Goal: Information Seeking & Learning: Learn about a topic

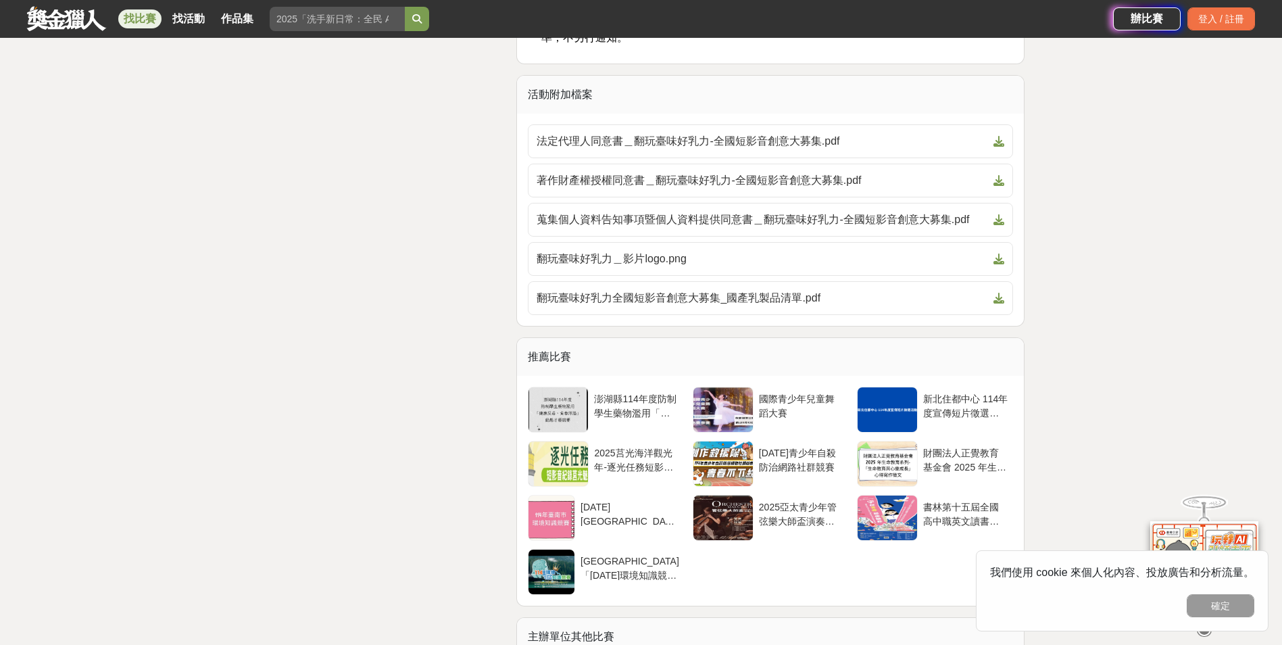
scroll to position [4392, 0]
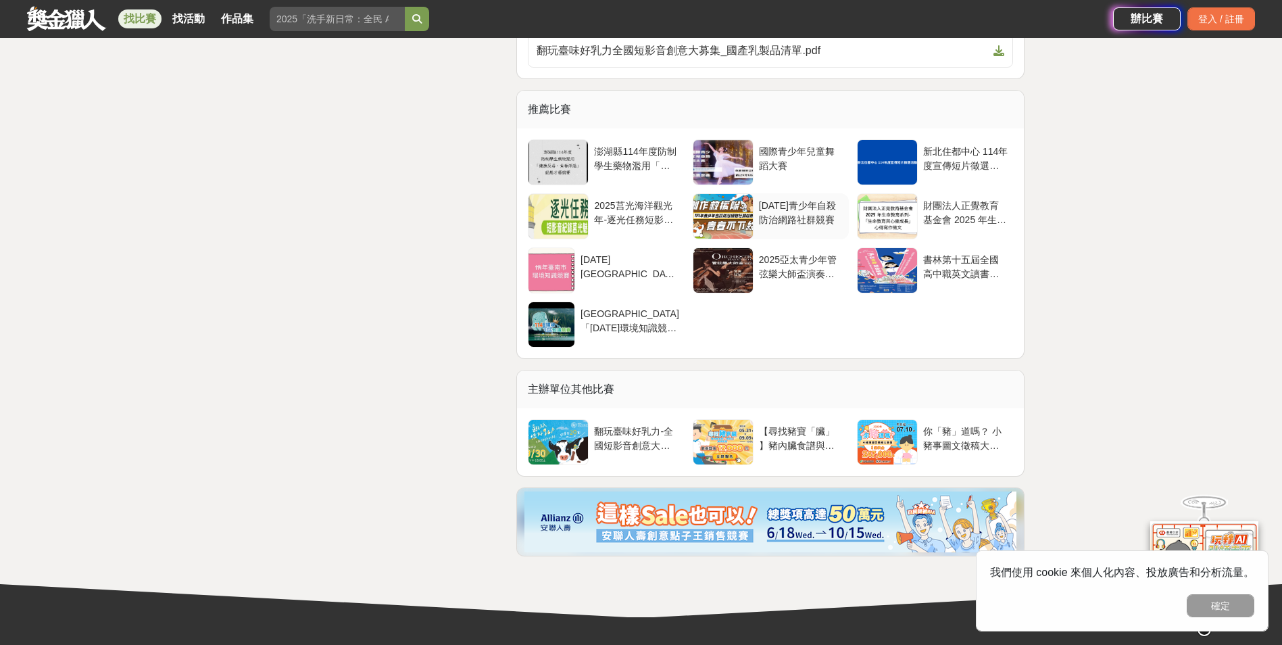
click at [767, 224] on div "[DATE]青少年自殺防治網路社群競賽" at bounding box center [801, 212] width 84 height 26
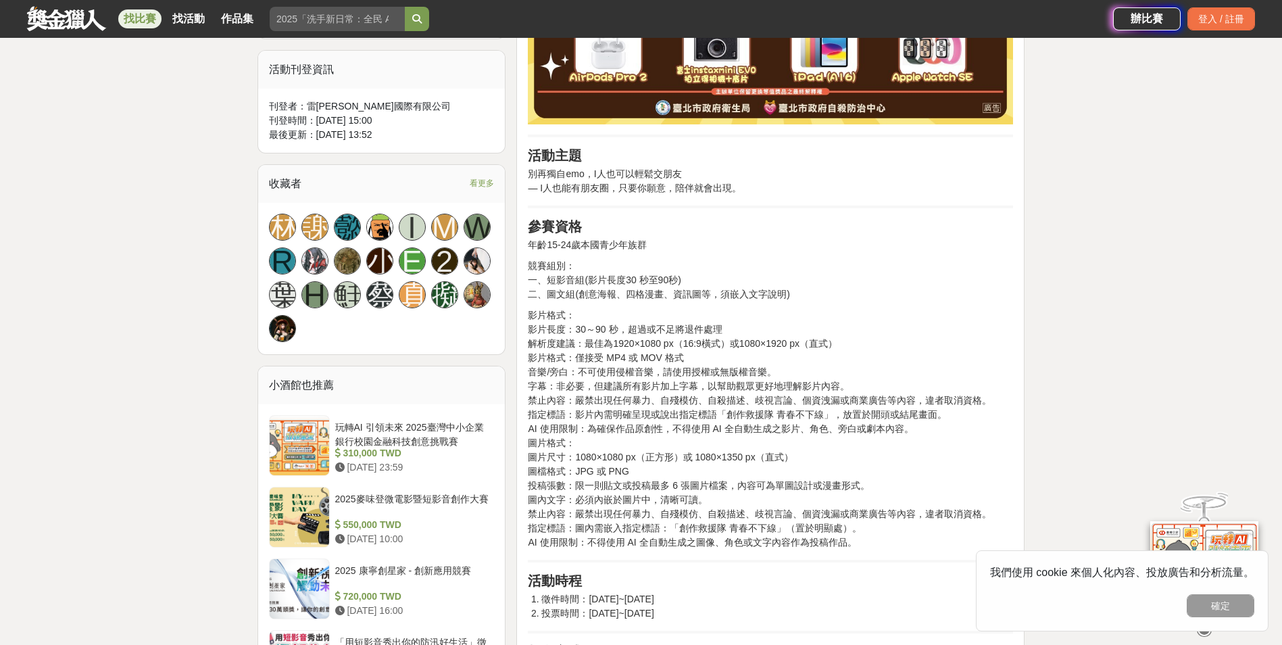
scroll to position [1149, 0]
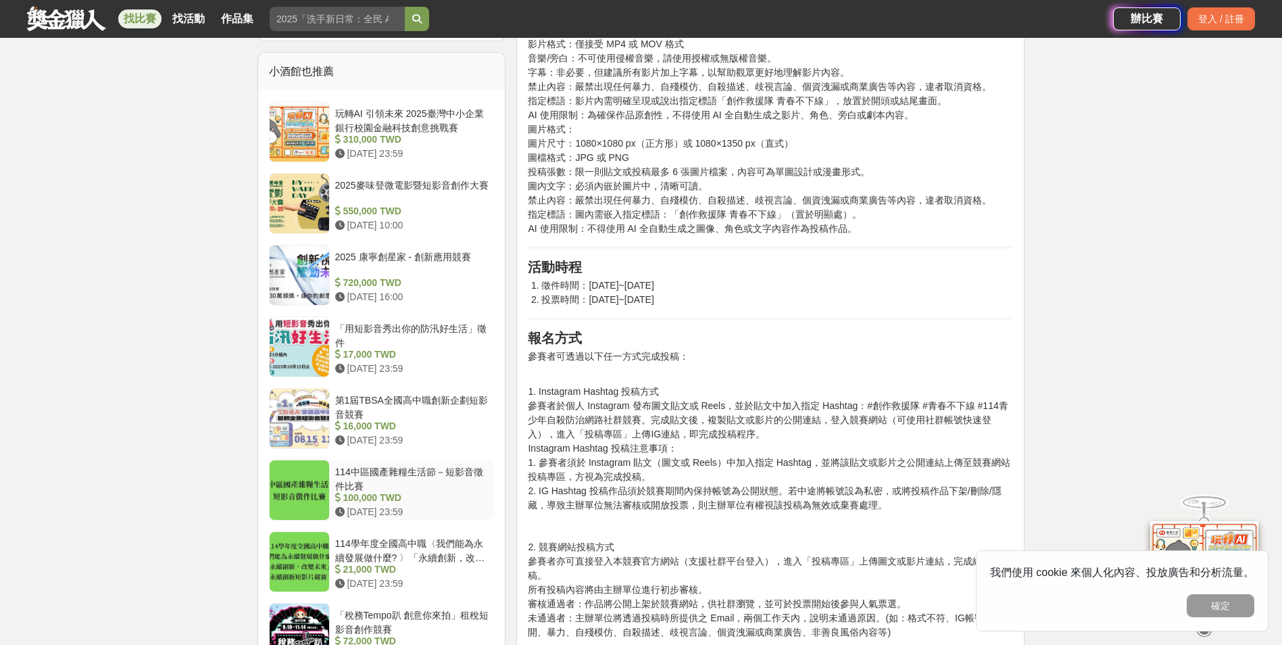
click at [414, 480] on div "114中區國產雜糧生活節－短影音徵件比賽" at bounding box center [412, 478] width 154 height 26
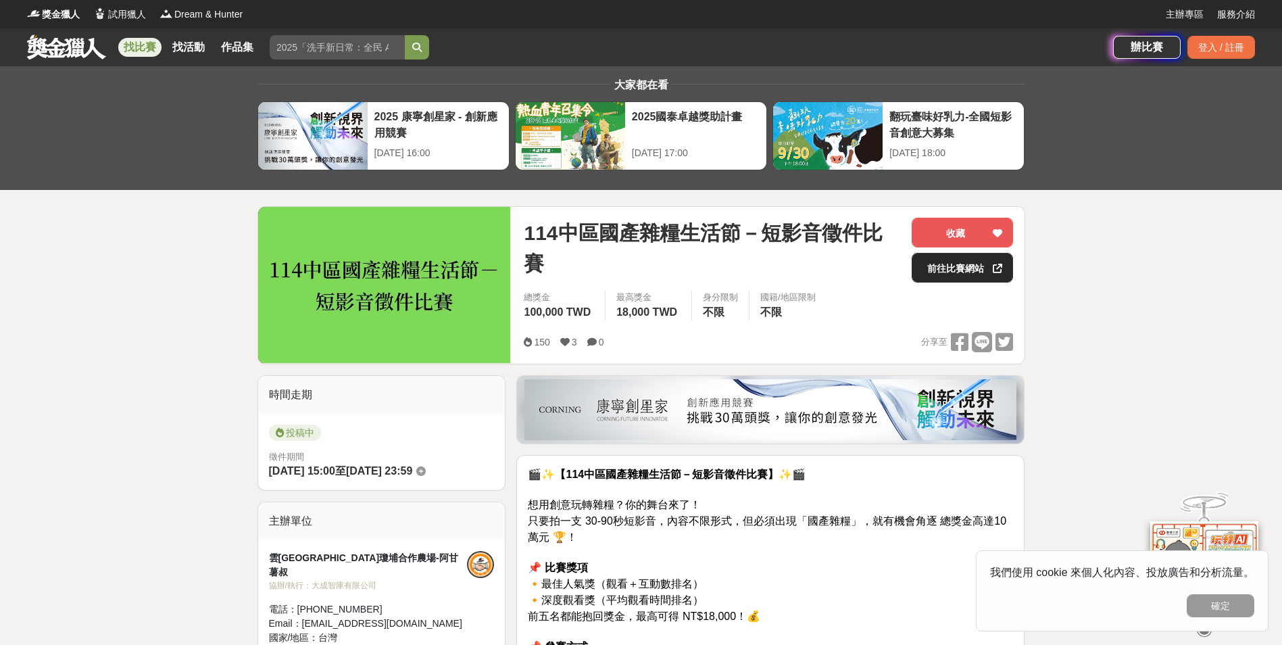
click at [959, 272] on link "前往比賽網站" at bounding box center [961, 268] width 101 height 30
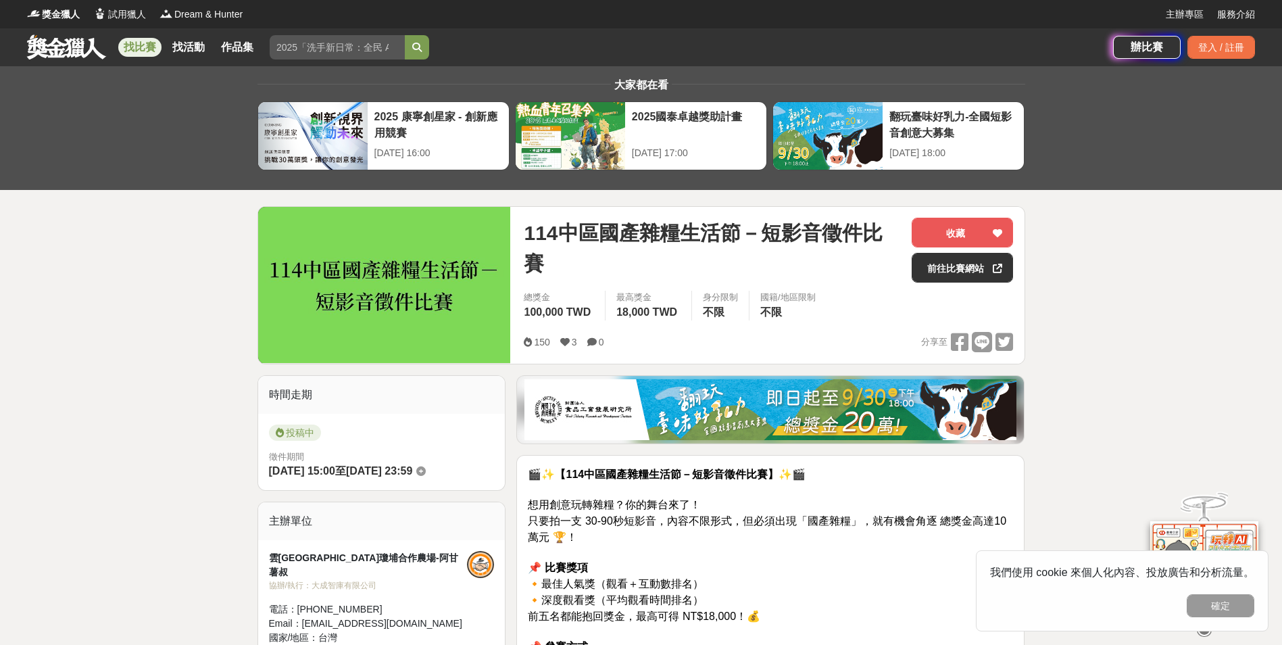
click at [137, 42] on link "找比賽" at bounding box center [139, 47] width 43 height 19
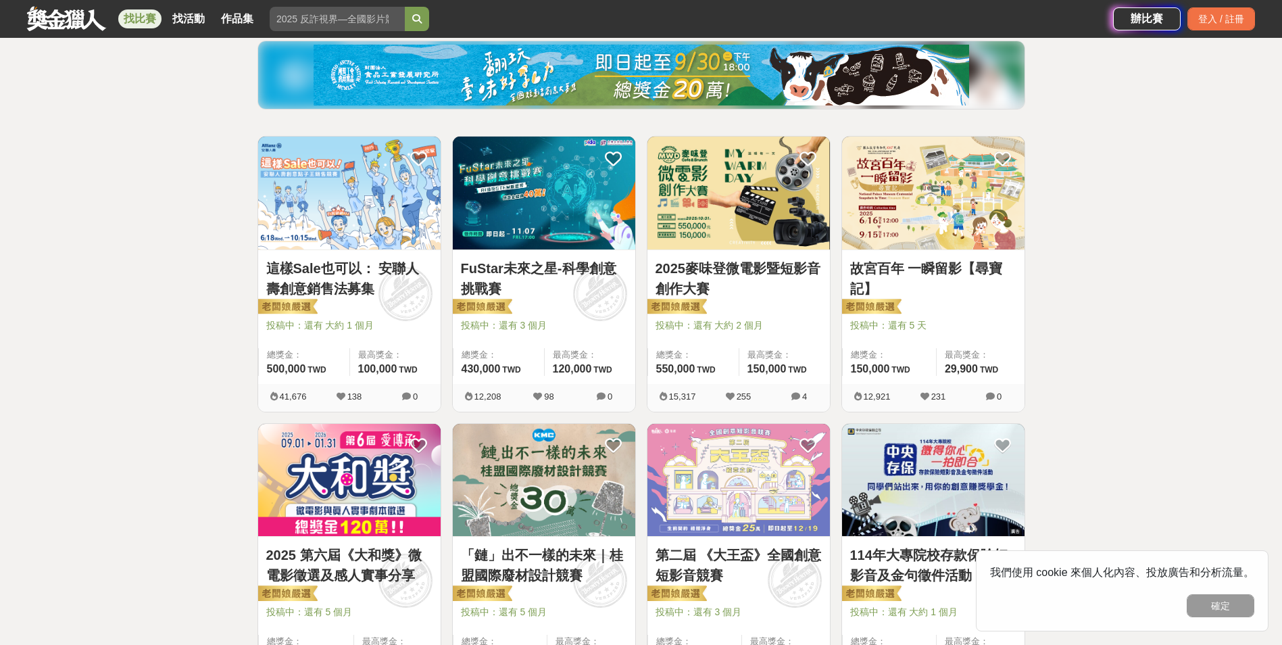
scroll to position [270, 0]
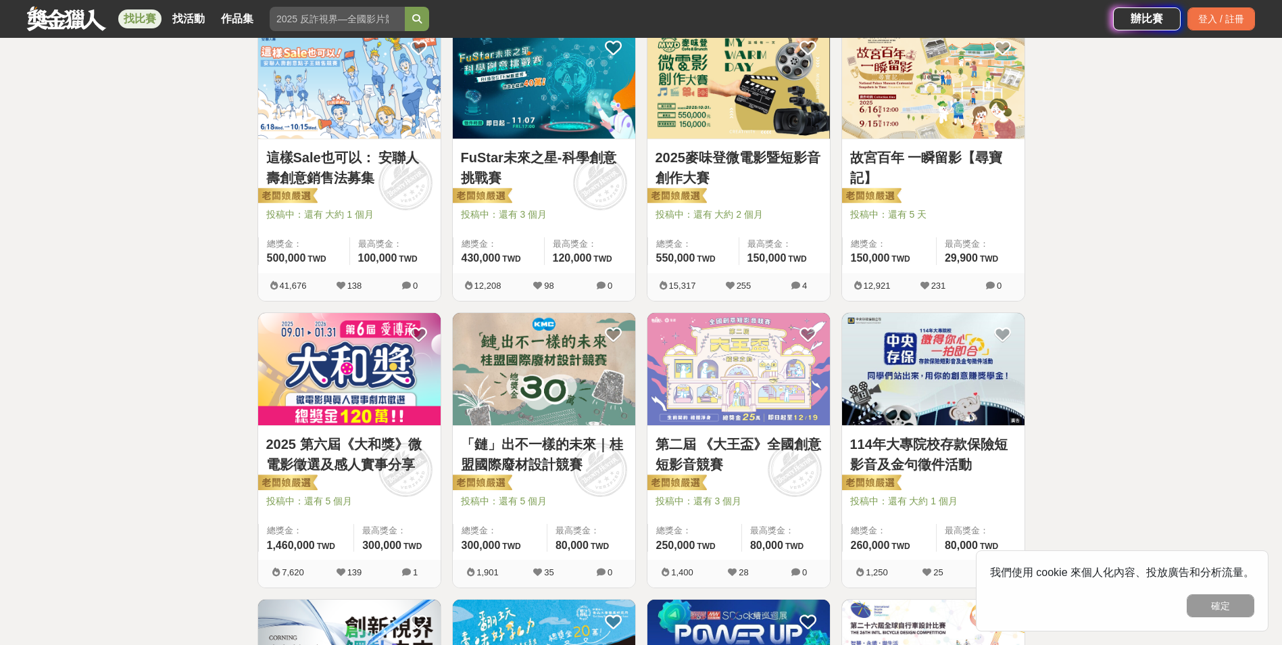
click at [735, 155] on link "2025麥味登微電影暨短影音創作大賽" at bounding box center [738, 167] width 166 height 41
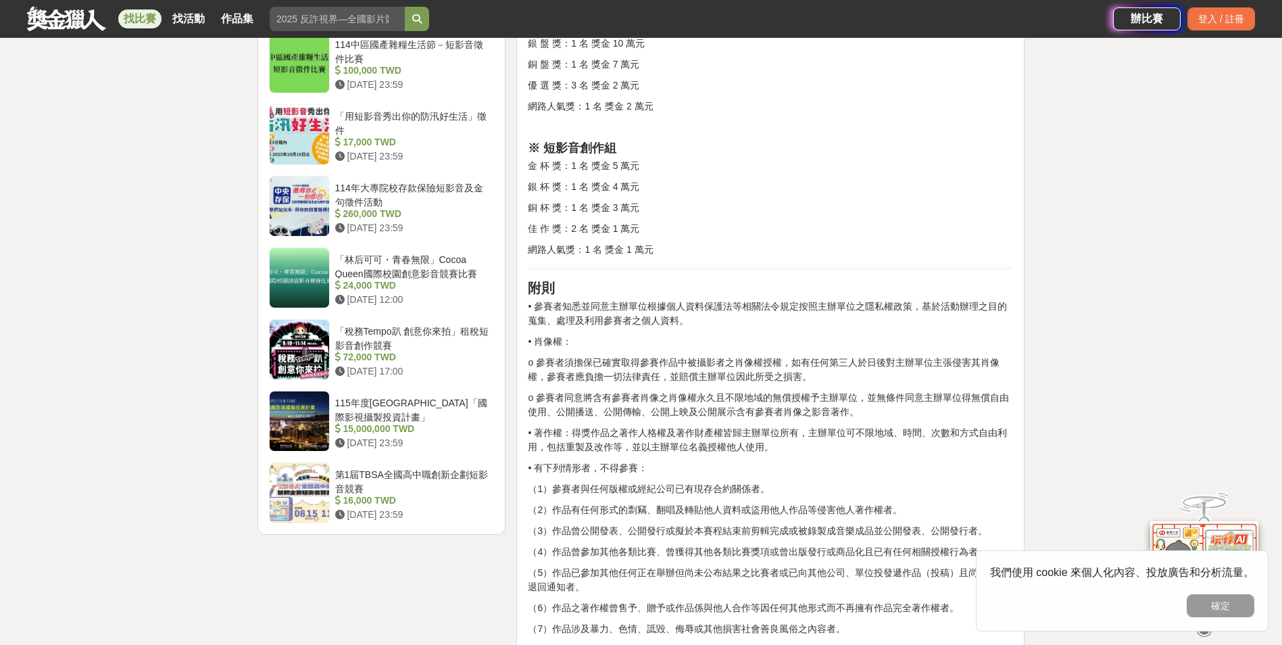
scroll to position [1486, 0]
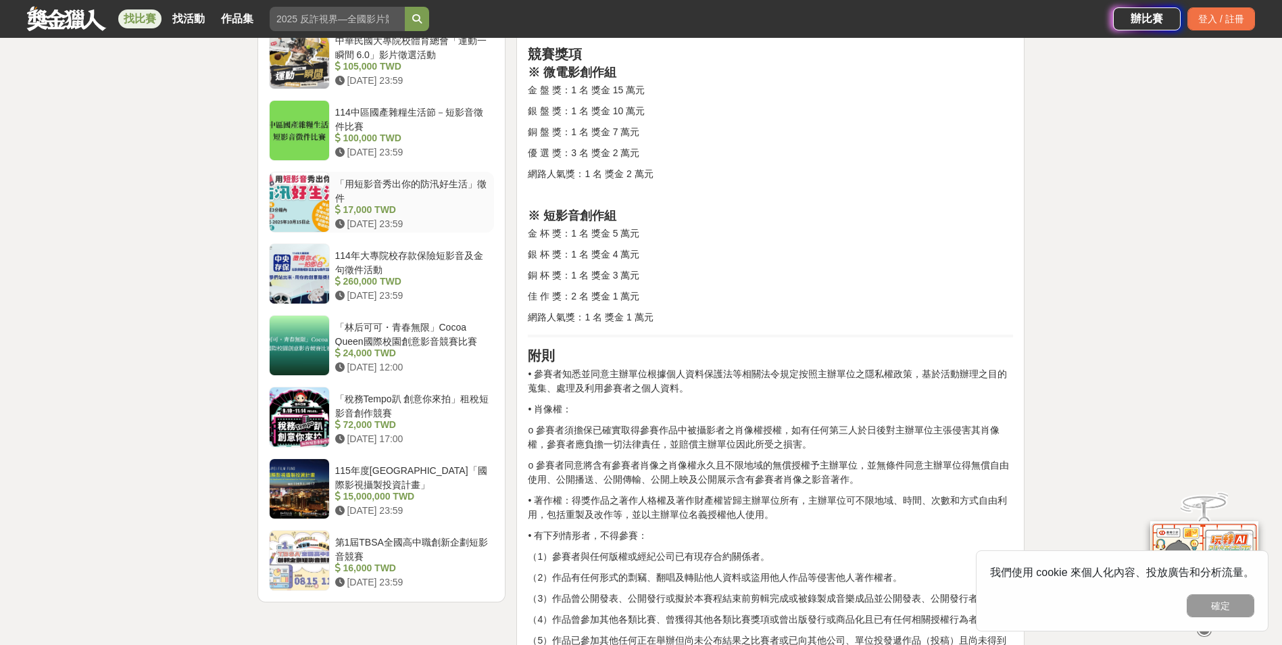
click at [434, 193] on div "「用短影音秀出你的防汛好生活」徵件" at bounding box center [412, 190] width 154 height 26
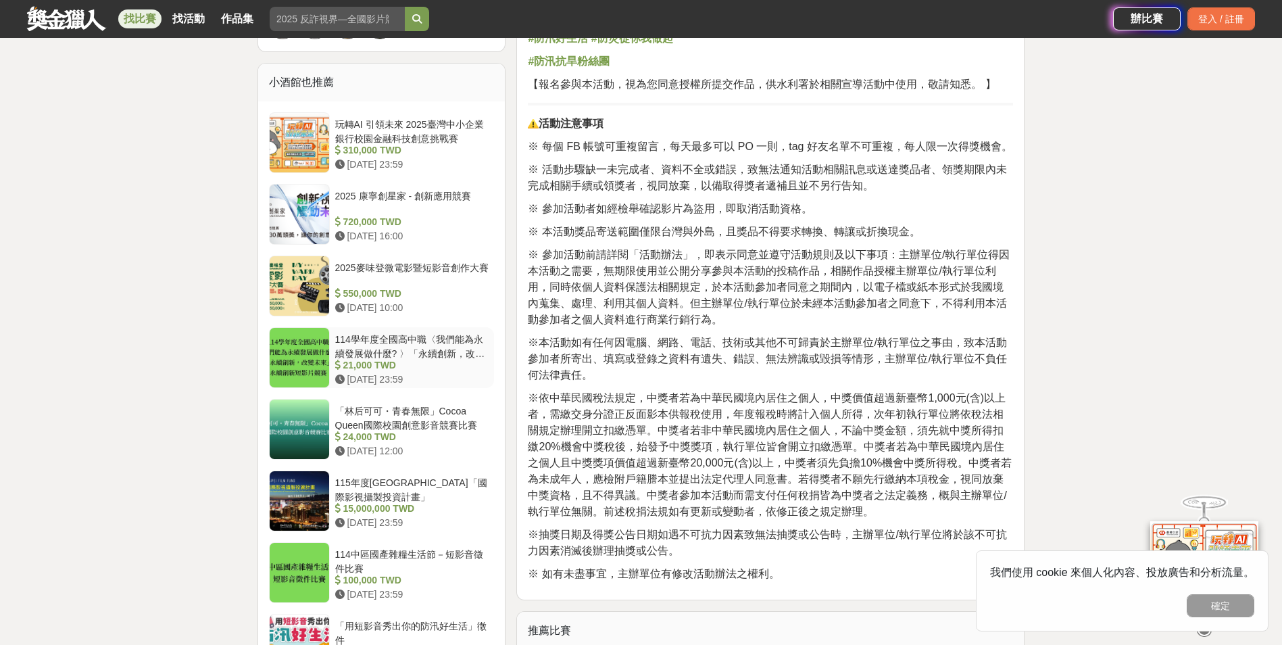
scroll to position [946, 0]
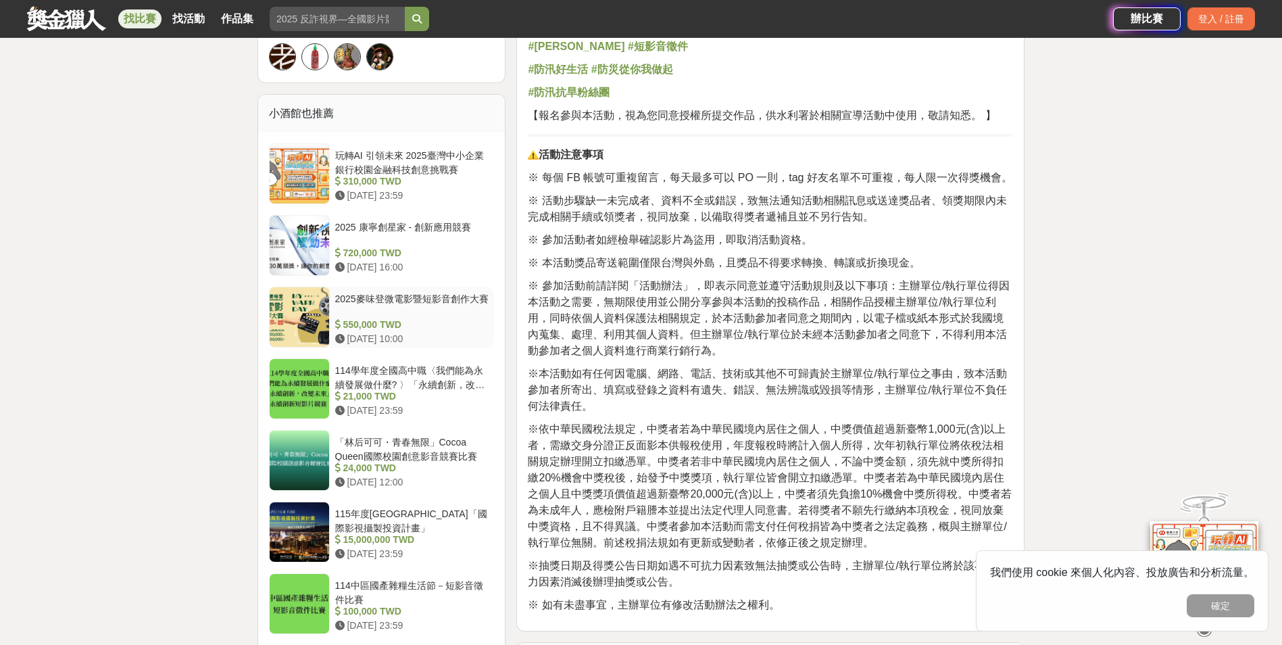
click at [369, 302] on div "2025麥味登微電影暨短影音創作大賽" at bounding box center [412, 305] width 154 height 26
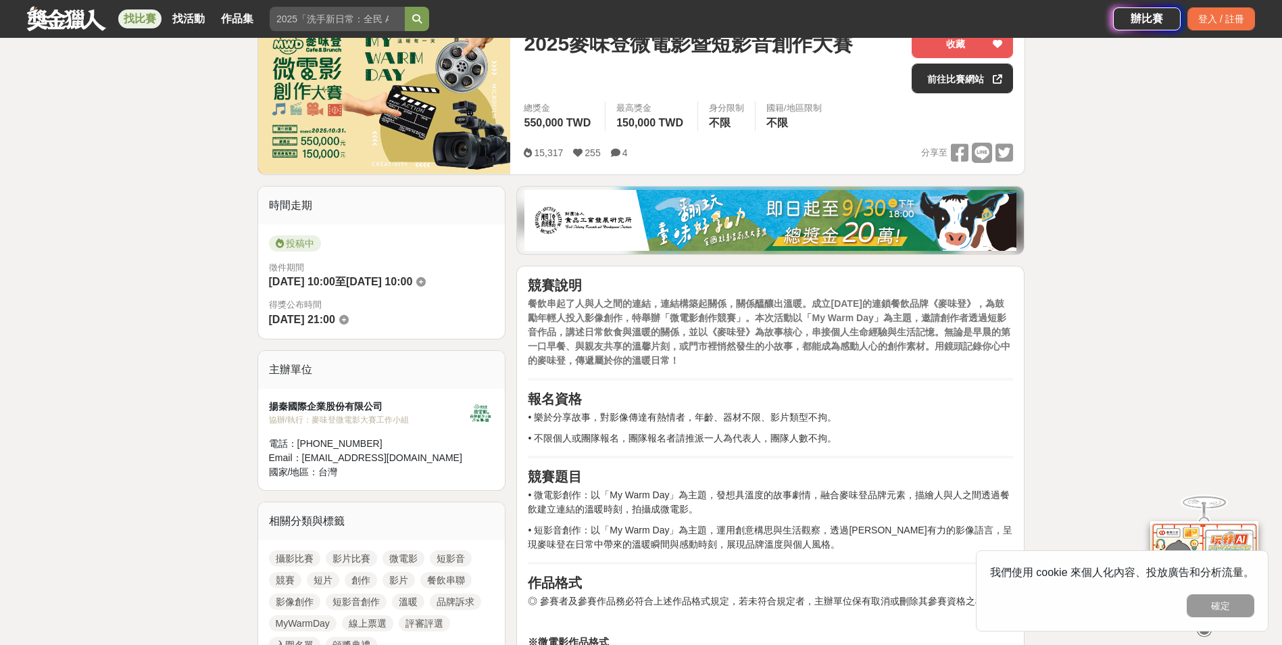
scroll to position [203, 0]
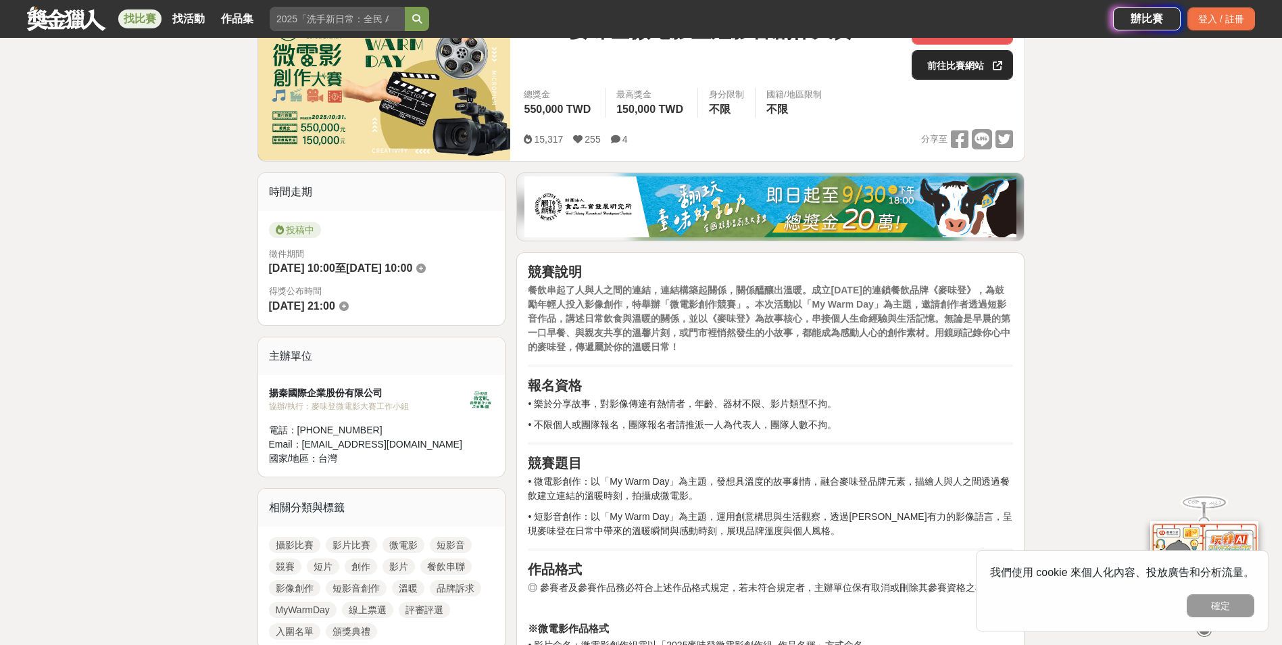
click at [943, 58] on link "前往比賽網站" at bounding box center [961, 65] width 101 height 30
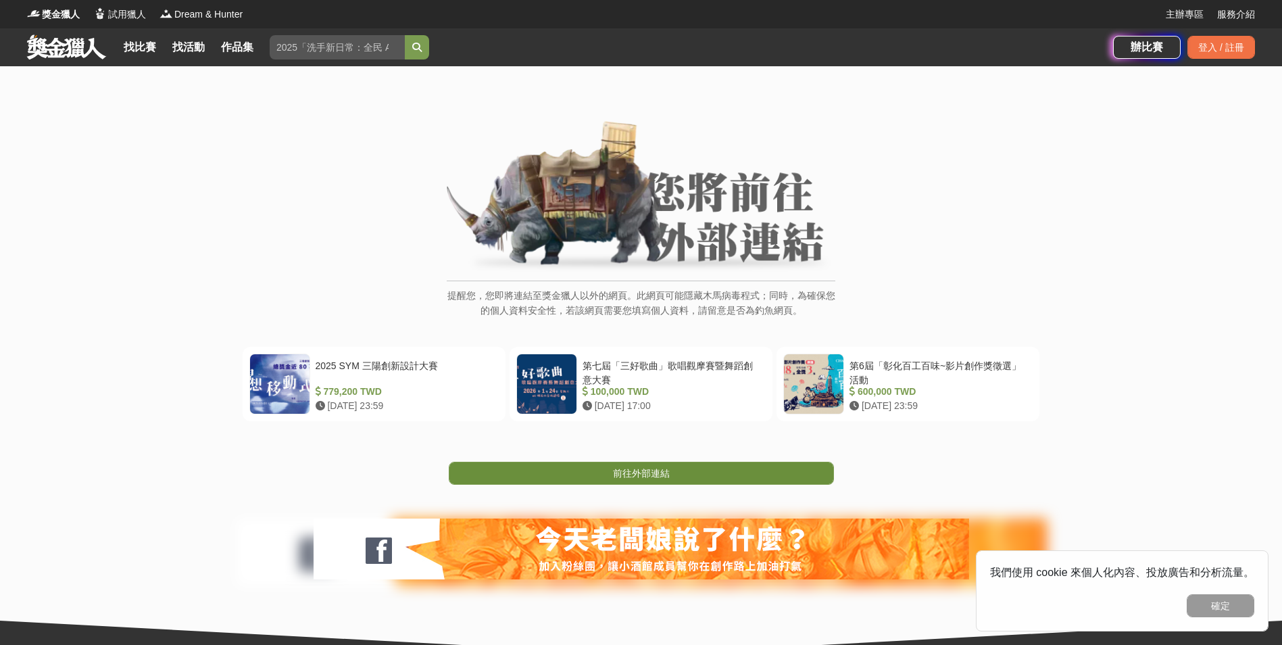
click at [651, 478] on link "前往外部連結" at bounding box center [641, 472] width 385 height 23
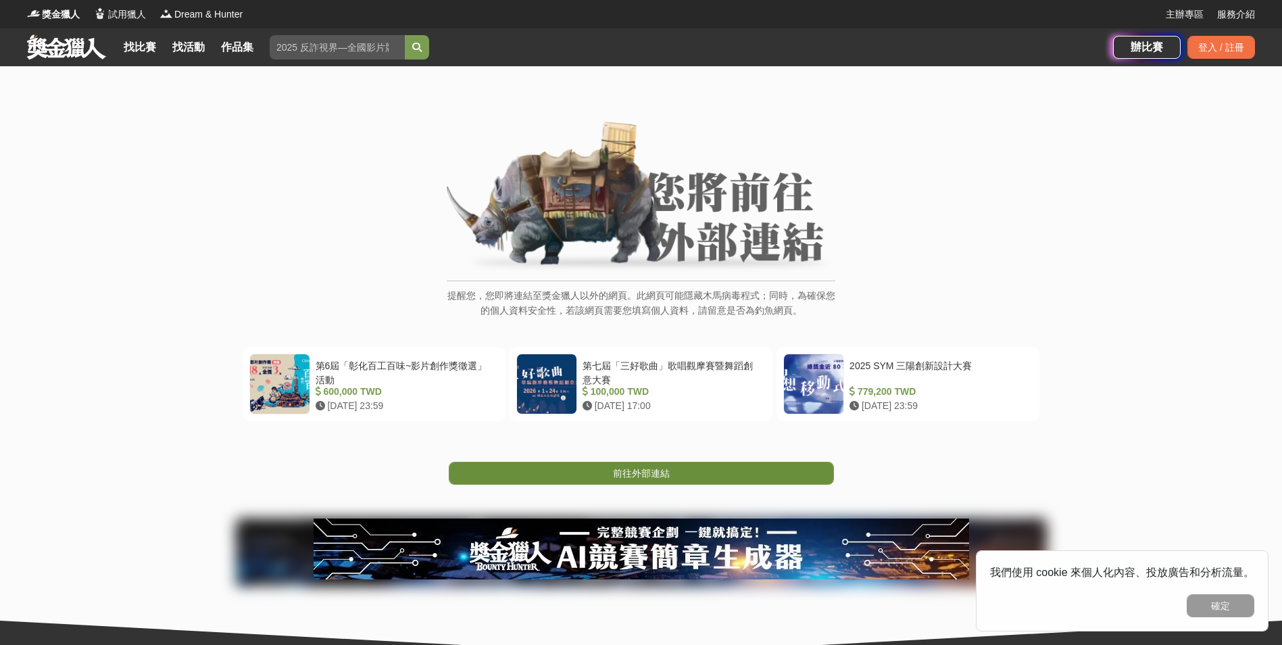
click at [651, 468] on span "前往外部連結" at bounding box center [641, 473] width 57 height 11
